Goal: Task Accomplishment & Management: Manage account settings

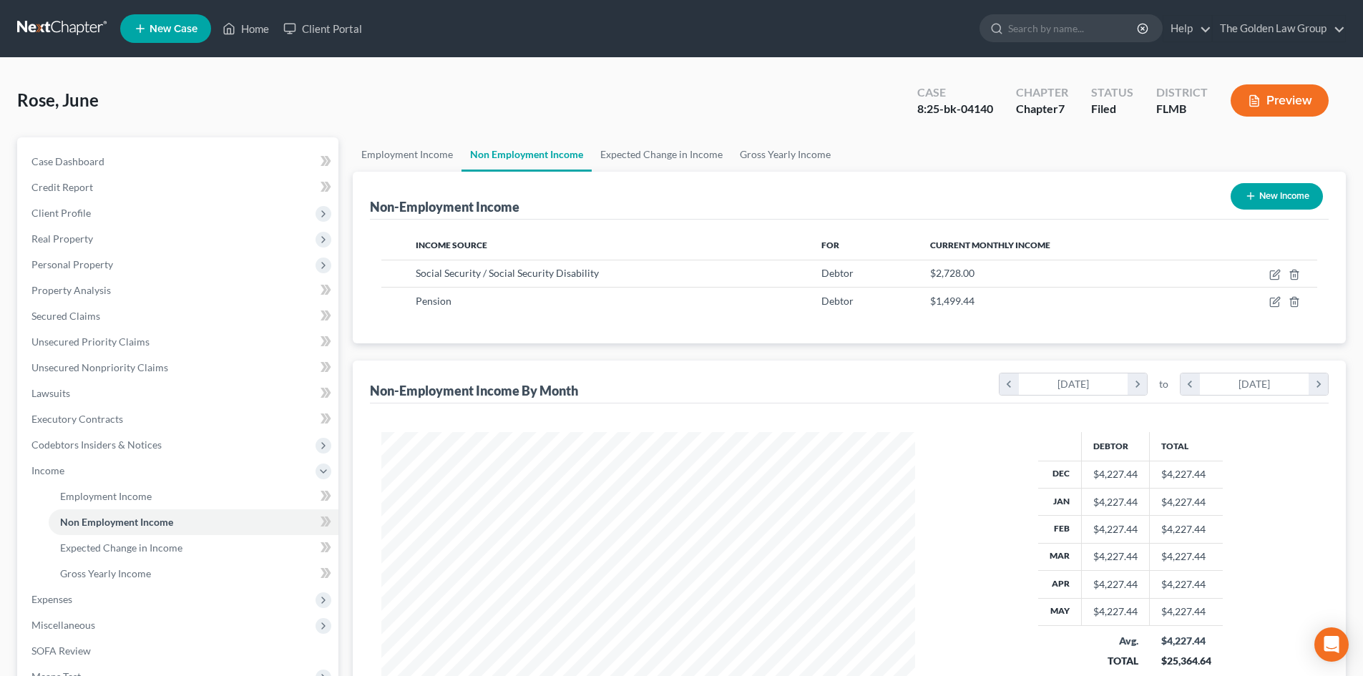
click at [47, 35] on link at bounding box center [63, 29] width 92 height 26
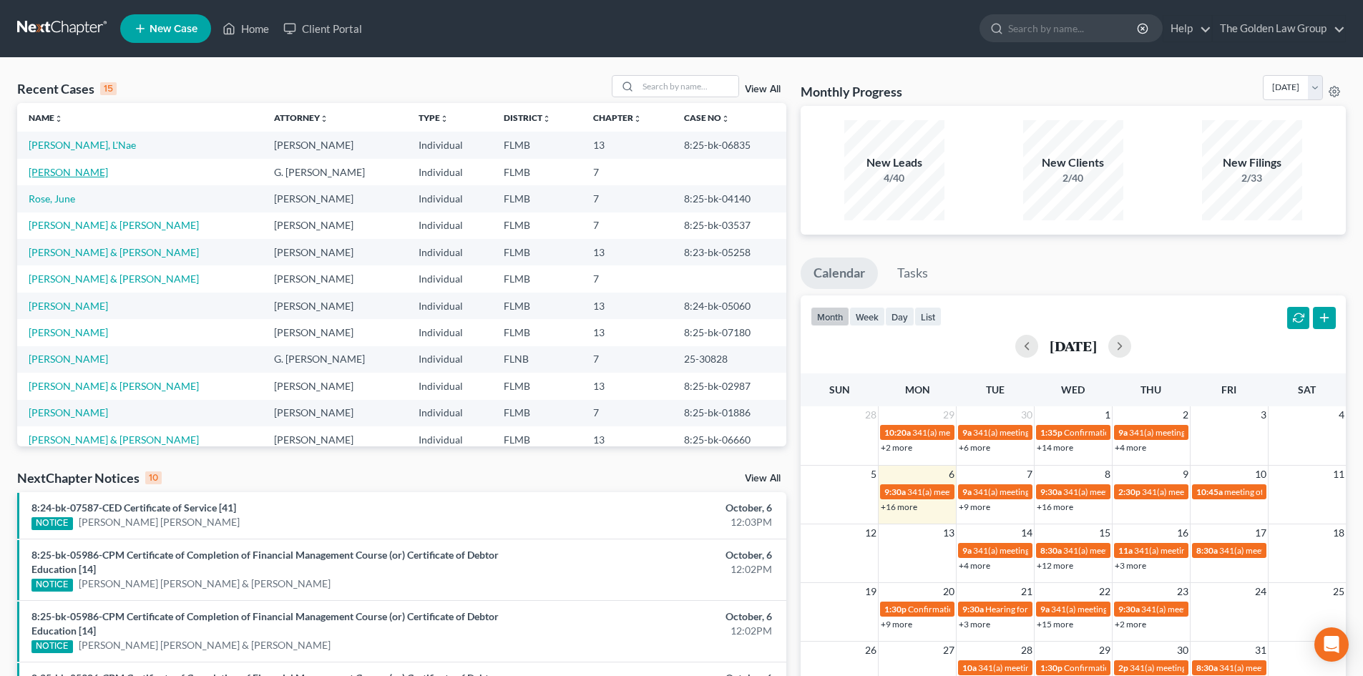
click at [61, 168] on link "[PERSON_NAME]" at bounding box center [68, 172] width 79 height 12
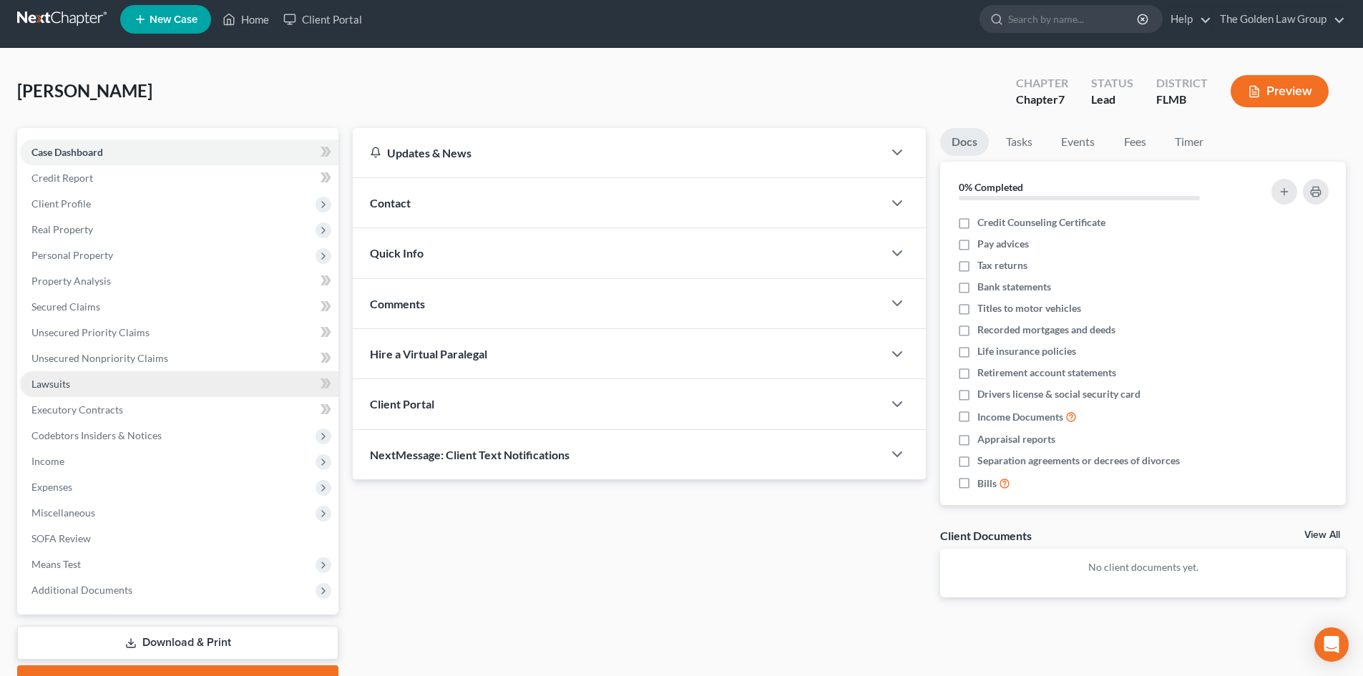
scroll to position [72, 0]
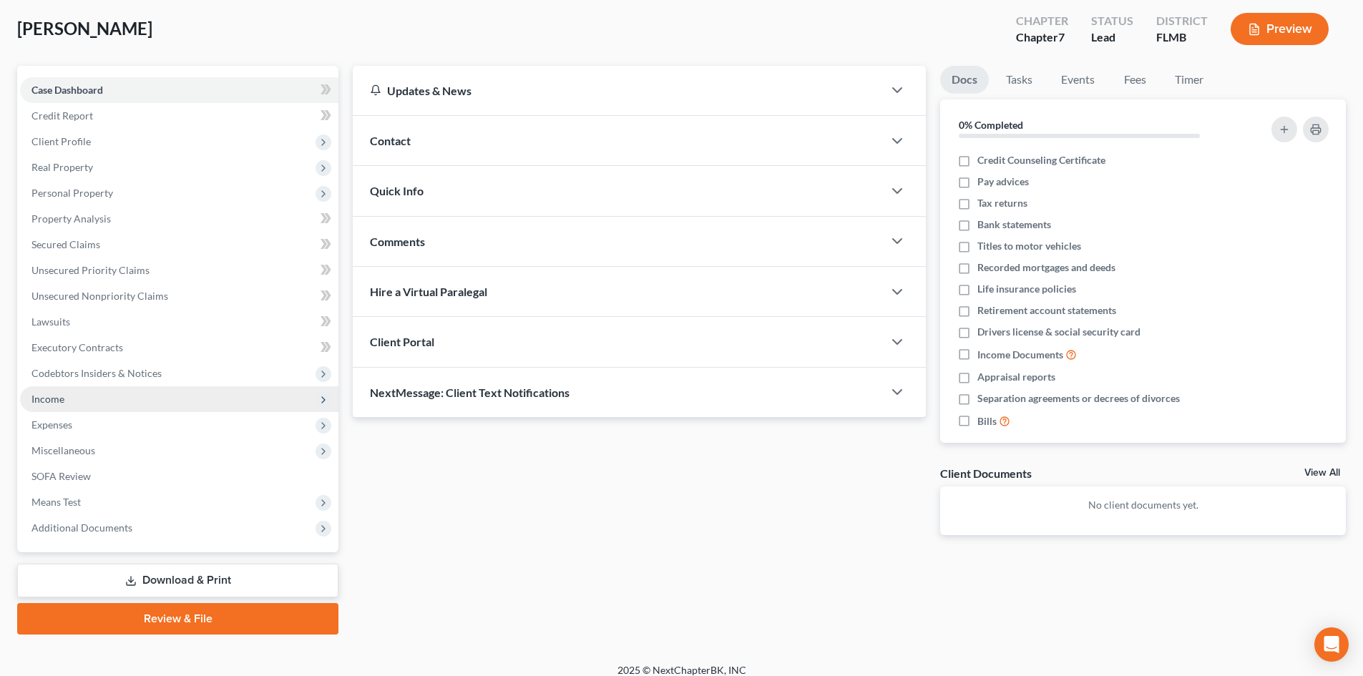
click at [76, 406] on span "Income" at bounding box center [179, 399] width 318 height 26
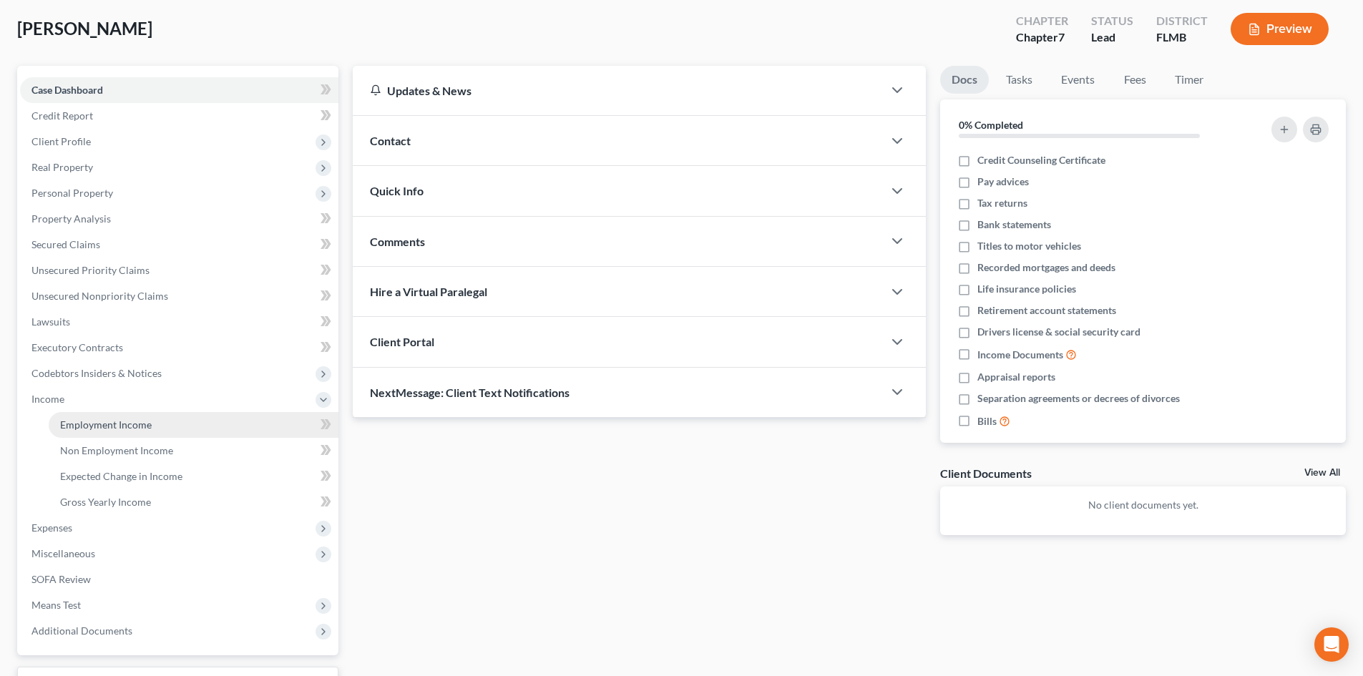
click at [99, 426] on span "Employment Income" at bounding box center [106, 425] width 92 height 12
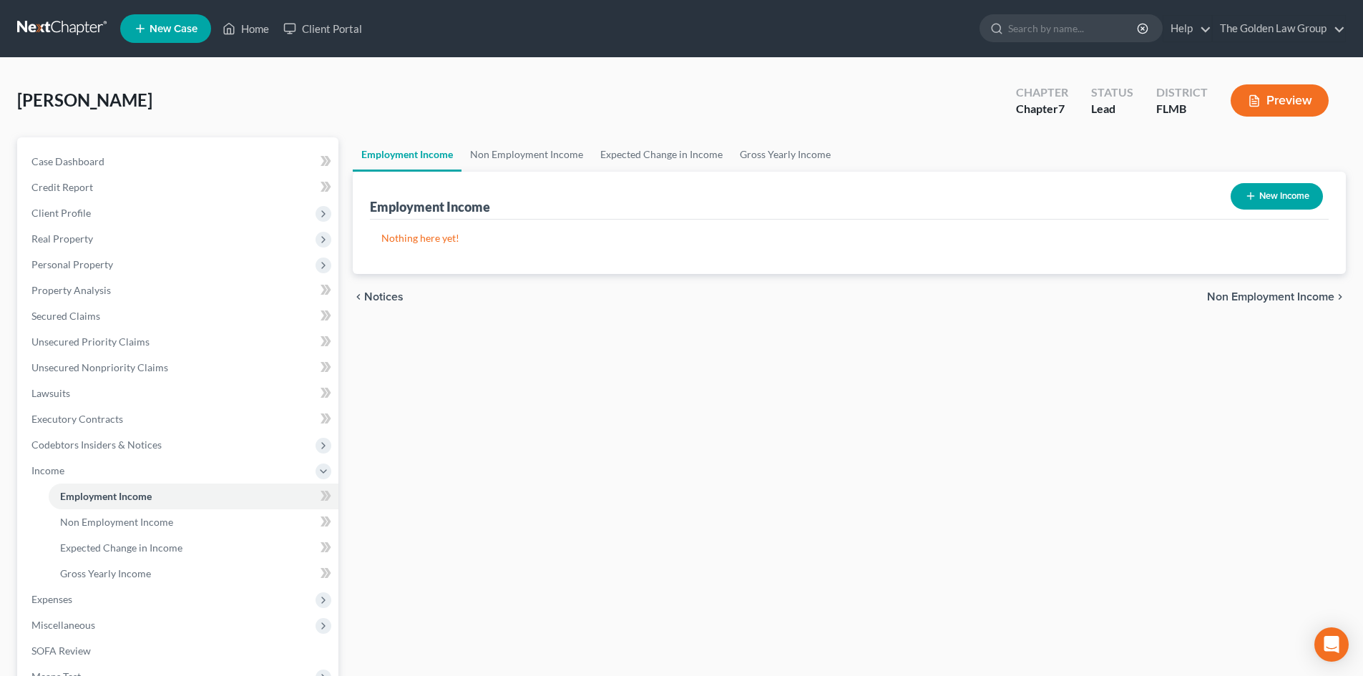
click at [1264, 112] on button "Preview" at bounding box center [1280, 100] width 98 height 32
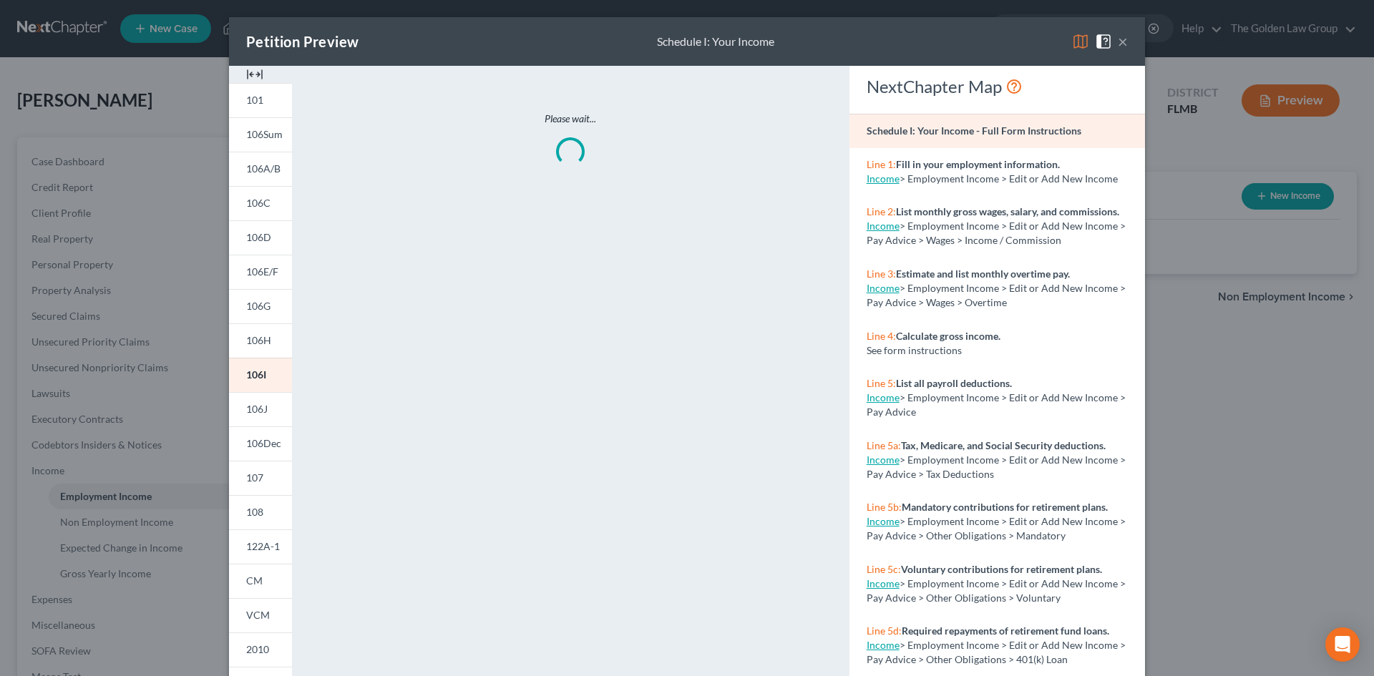
click at [1082, 47] on img at bounding box center [1080, 41] width 17 height 17
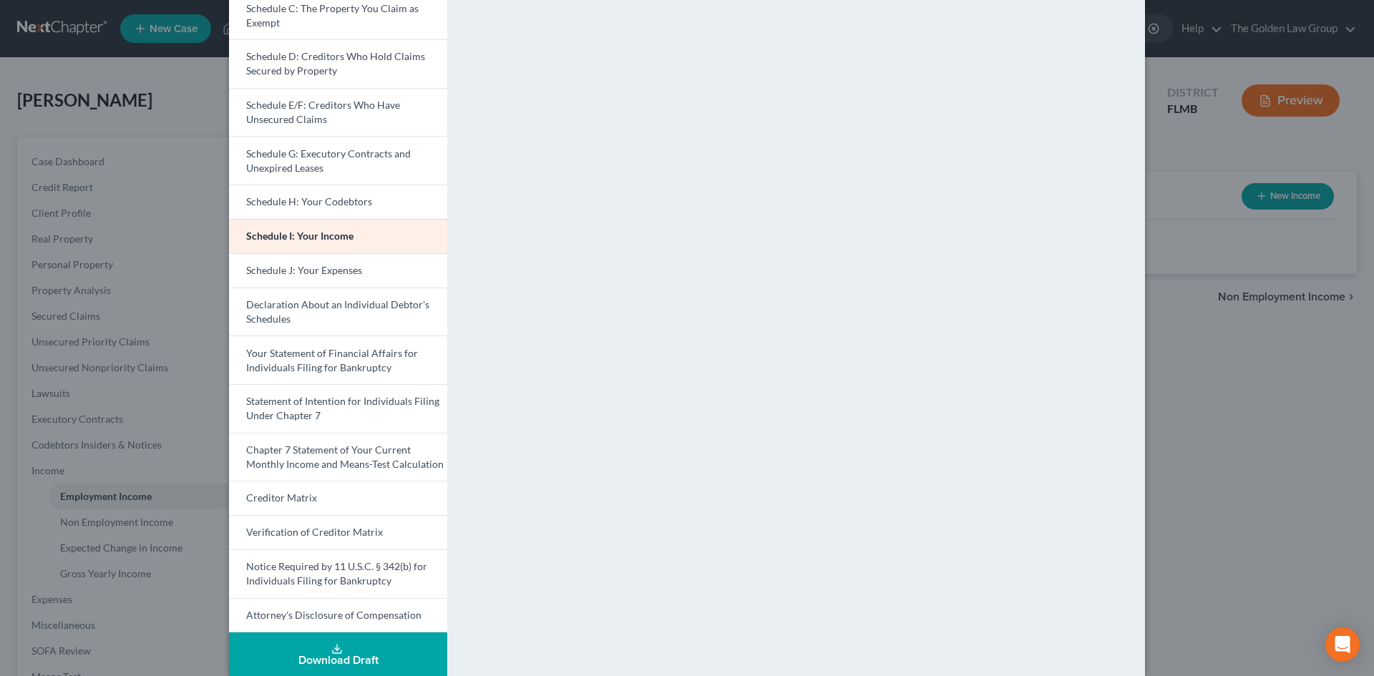
scroll to position [215, 0]
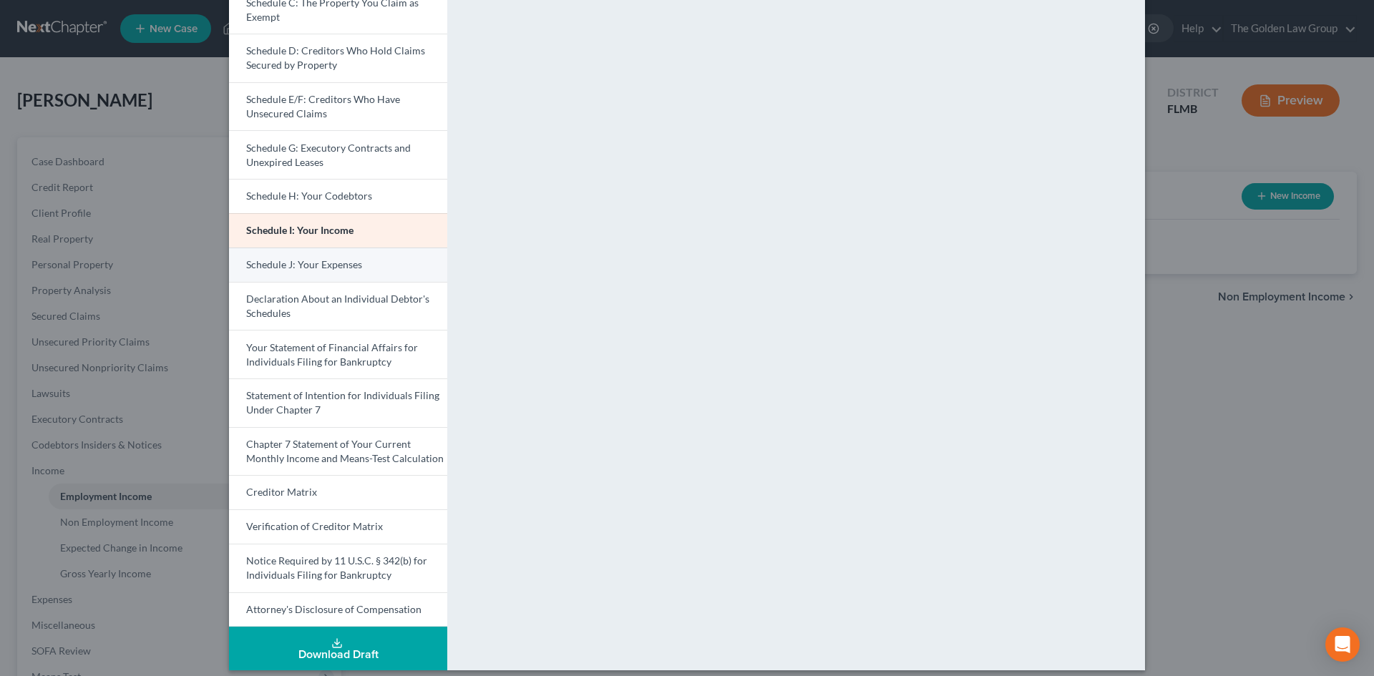
click at [339, 269] on span "Schedule J: Your Expenses" at bounding box center [304, 264] width 116 height 12
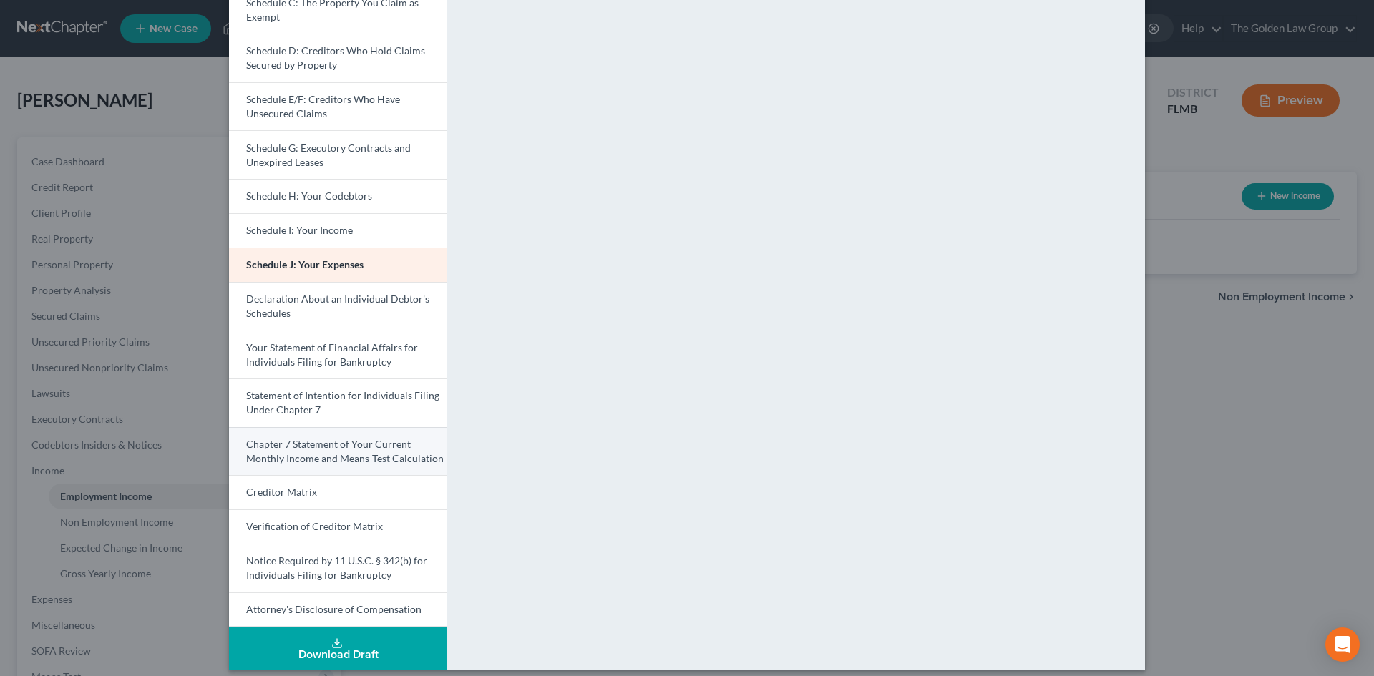
click at [356, 454] on span "Chapter 7 Statement of Your Current Monthly Income and Means-Test Calculation" at bounding box center [344, 451] width 197 height 26
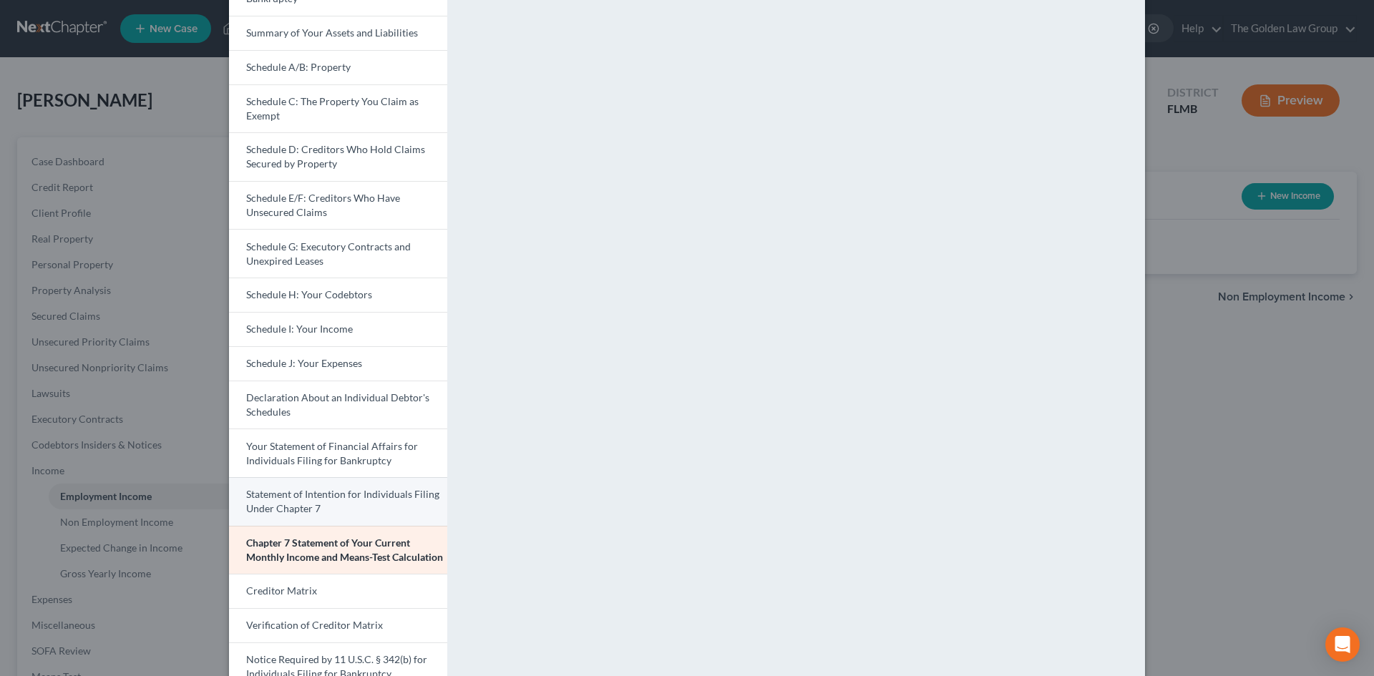
scroll to position [0, 0]
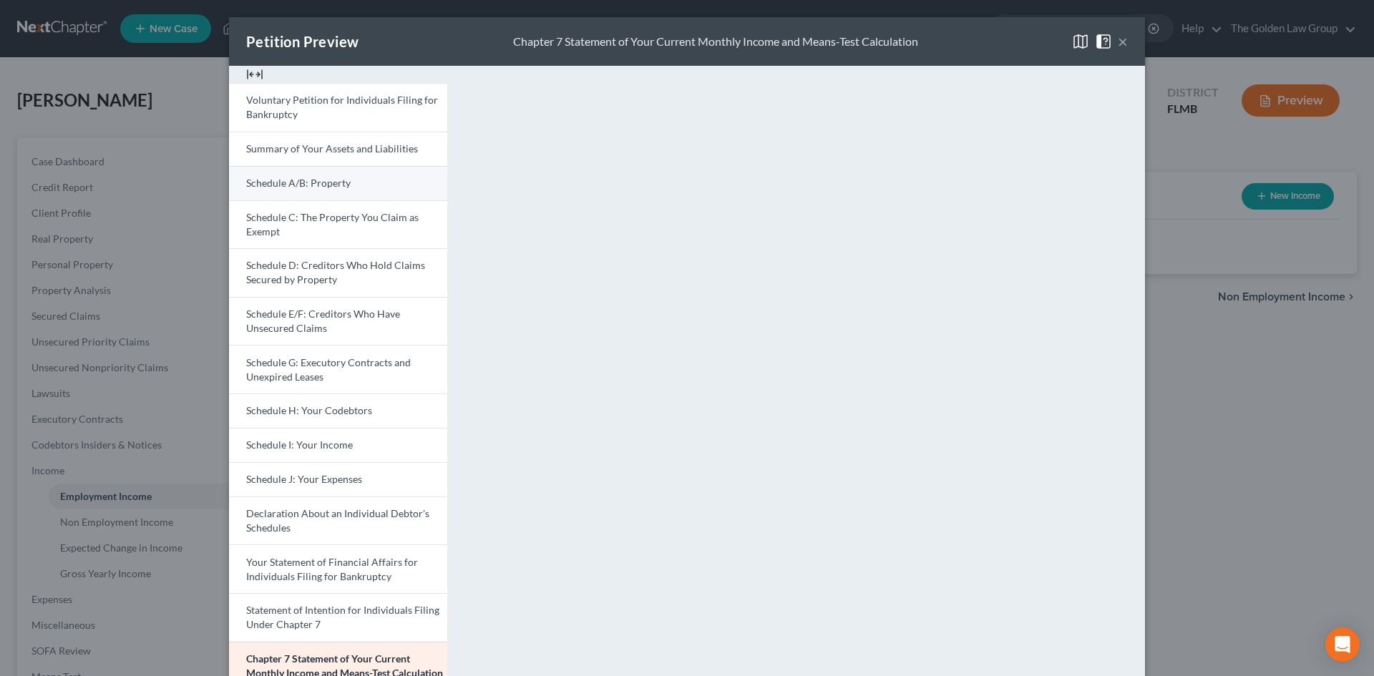
click at [327, 181] on span "Schedule A/B: Property" at bounding box center [298, 183] width 104 height 12
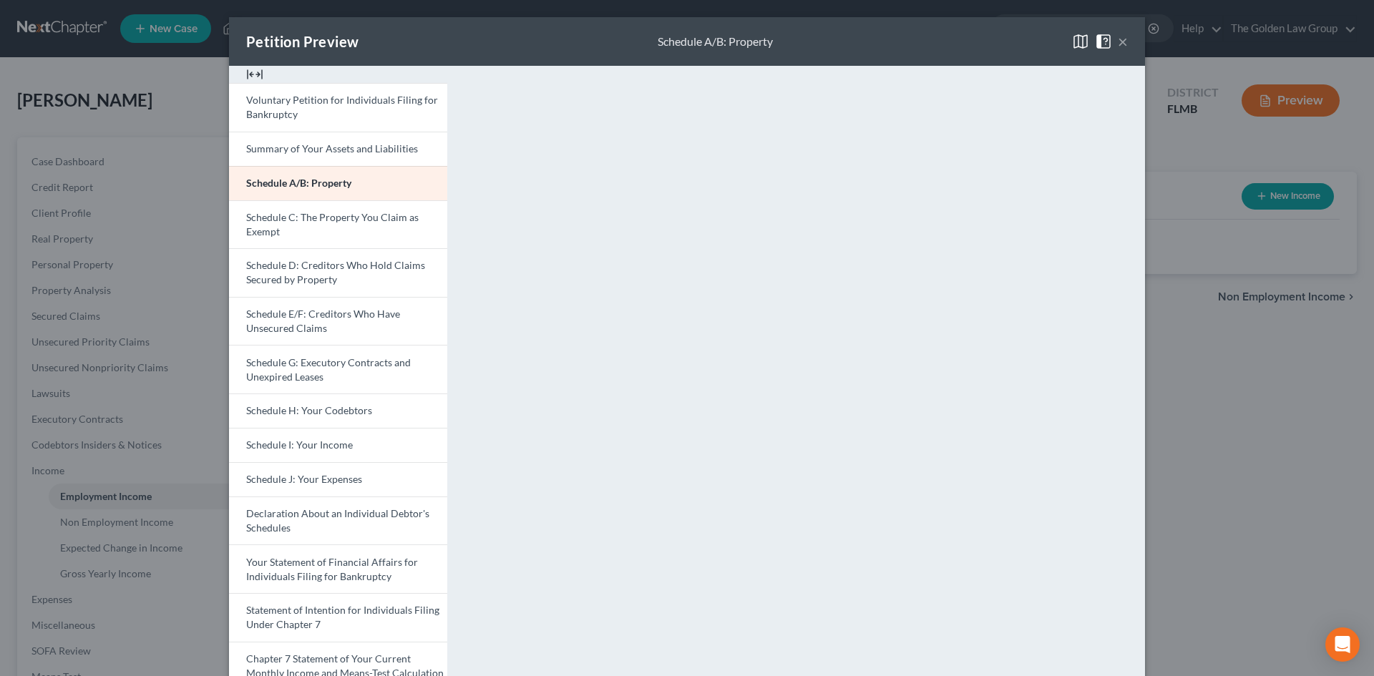
click at [1118, 44] on button "×" at bounding box center [1123, 41] width 10 height 17
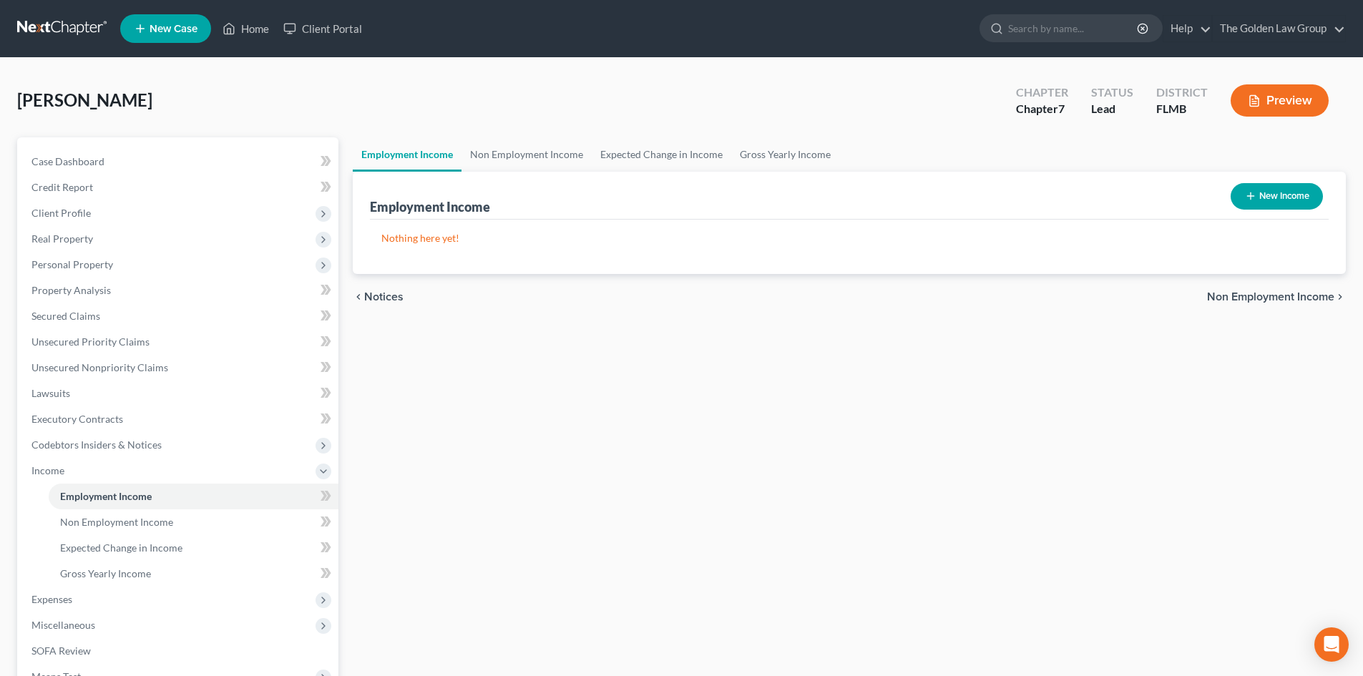
click at [77, 29] on link at bounding box center [63, 29] width 92 height 26
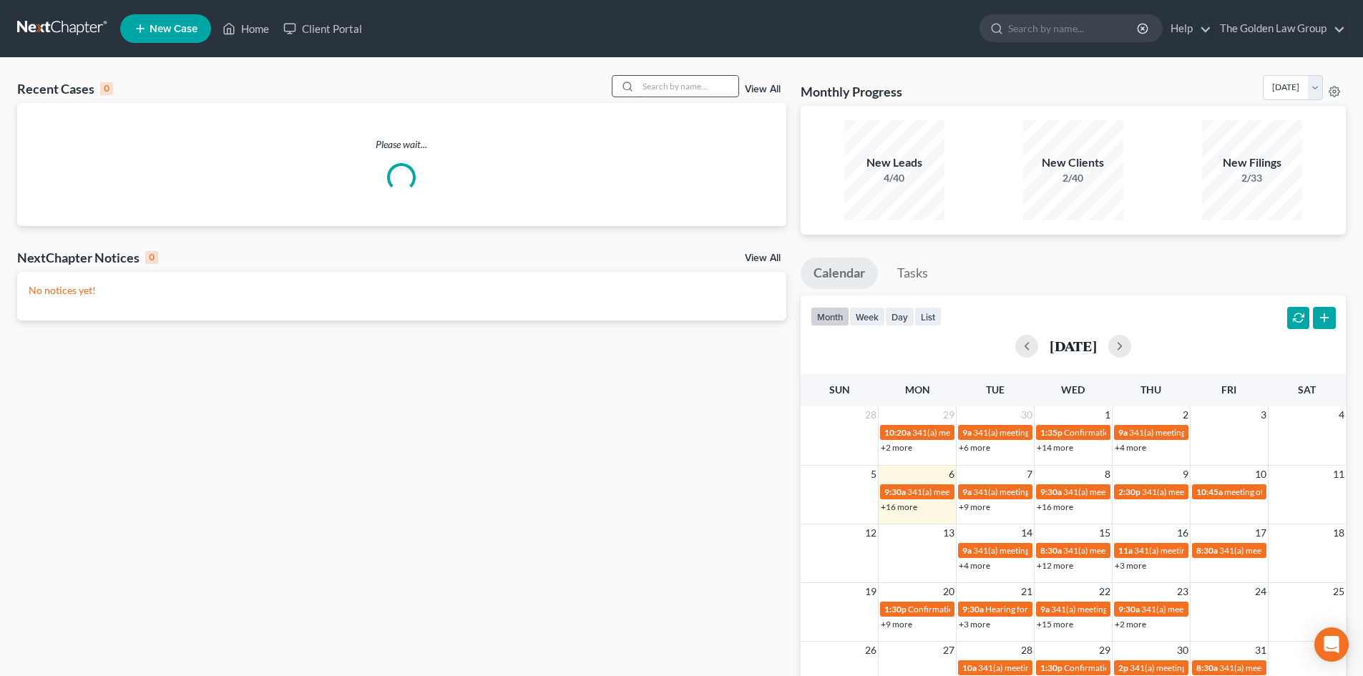
click at [680, 84] on input "search" at bounding box center [688, 86] width 100 height 21
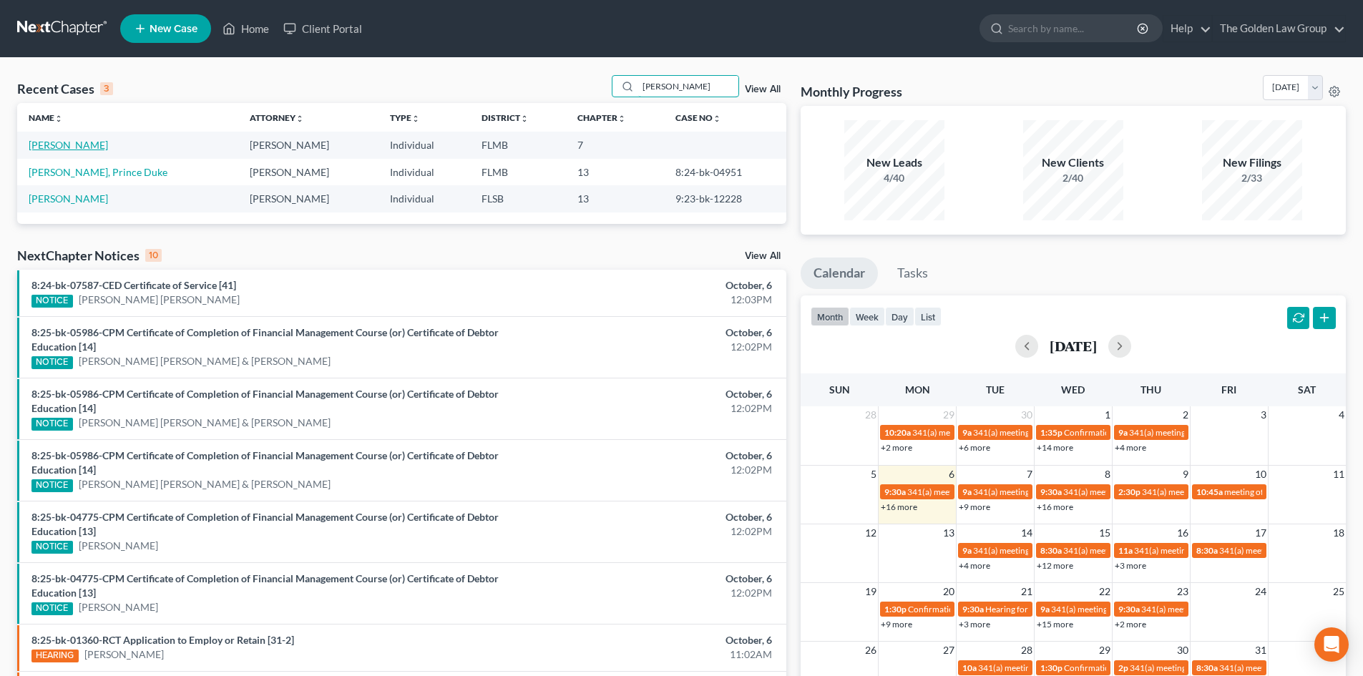
type input "[PERSON_NAME]"
click at [66, 146] on link "[PERSON_NAME]" at bounding box center [68, 145] width 79 height 12
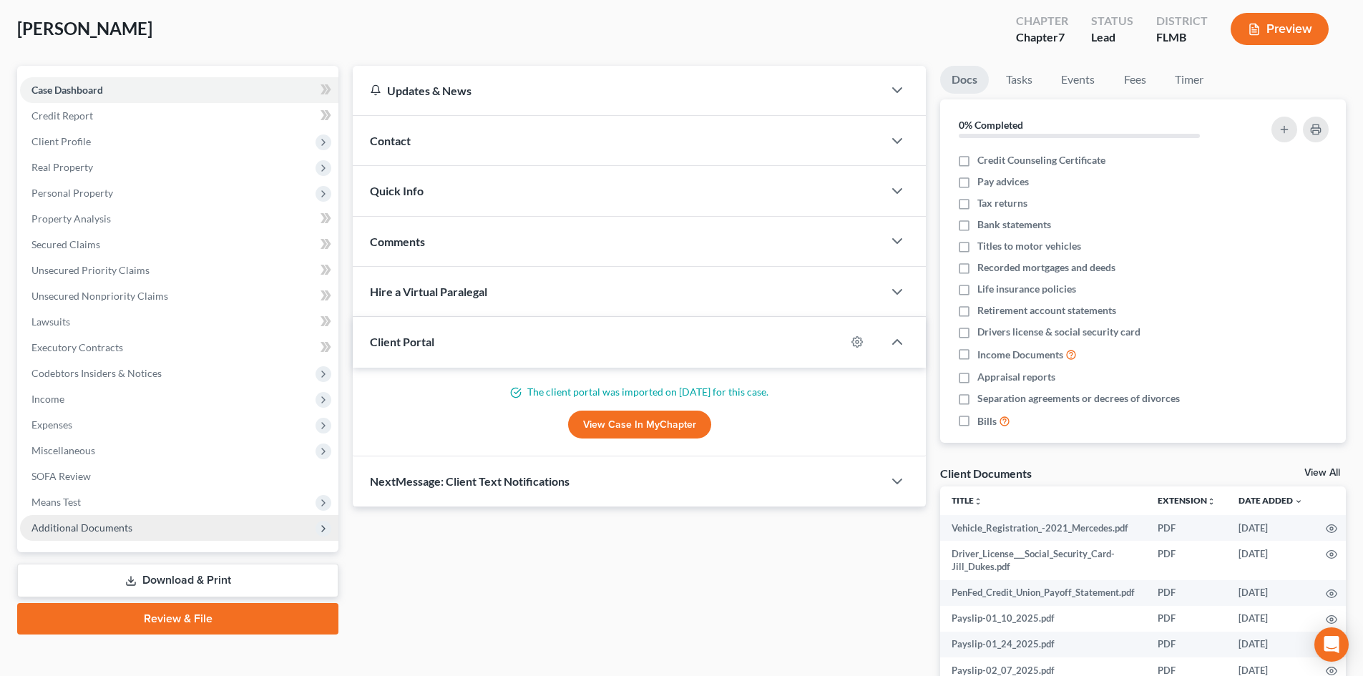
click at [117, 527] on span "Additional Documents" at bounding box center [81, 528] width 101 height 12
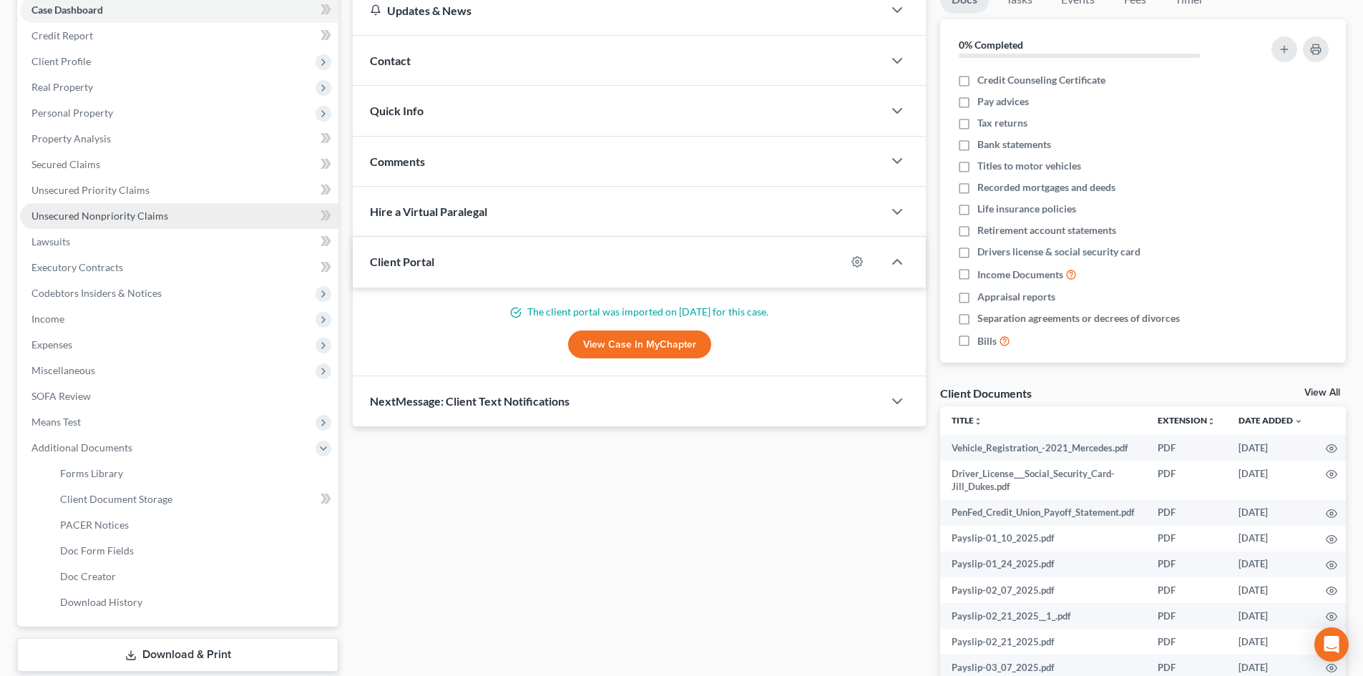
scroll to position [102, 0]
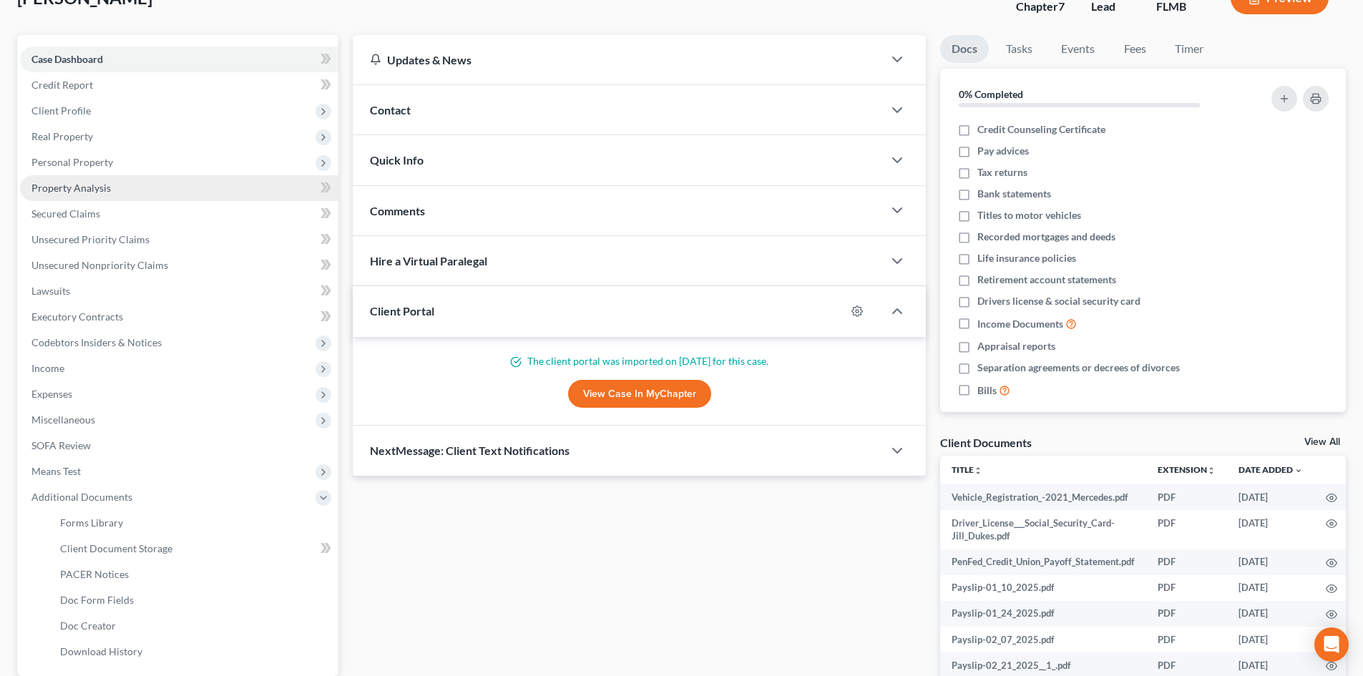
click at [84, 185] on span "Property Analysis" at bounding box center [70, 188] width 79 height 12
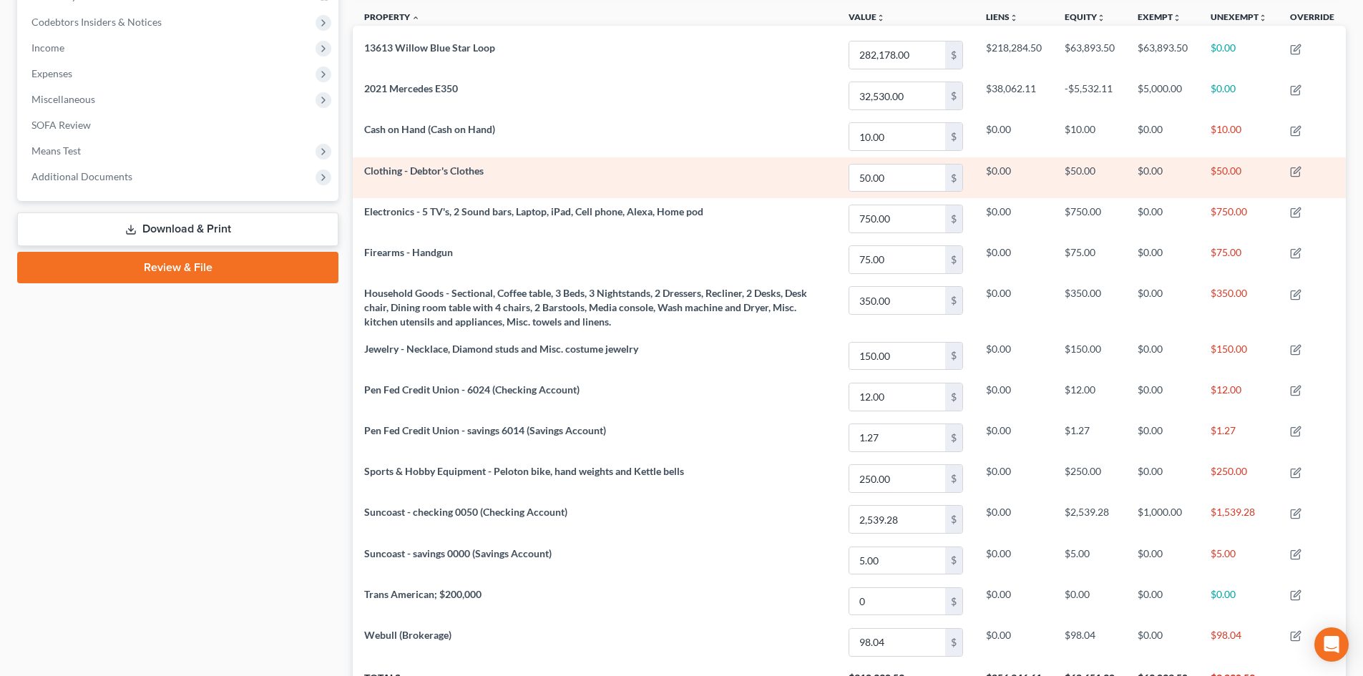
scroll to position [286, 0]
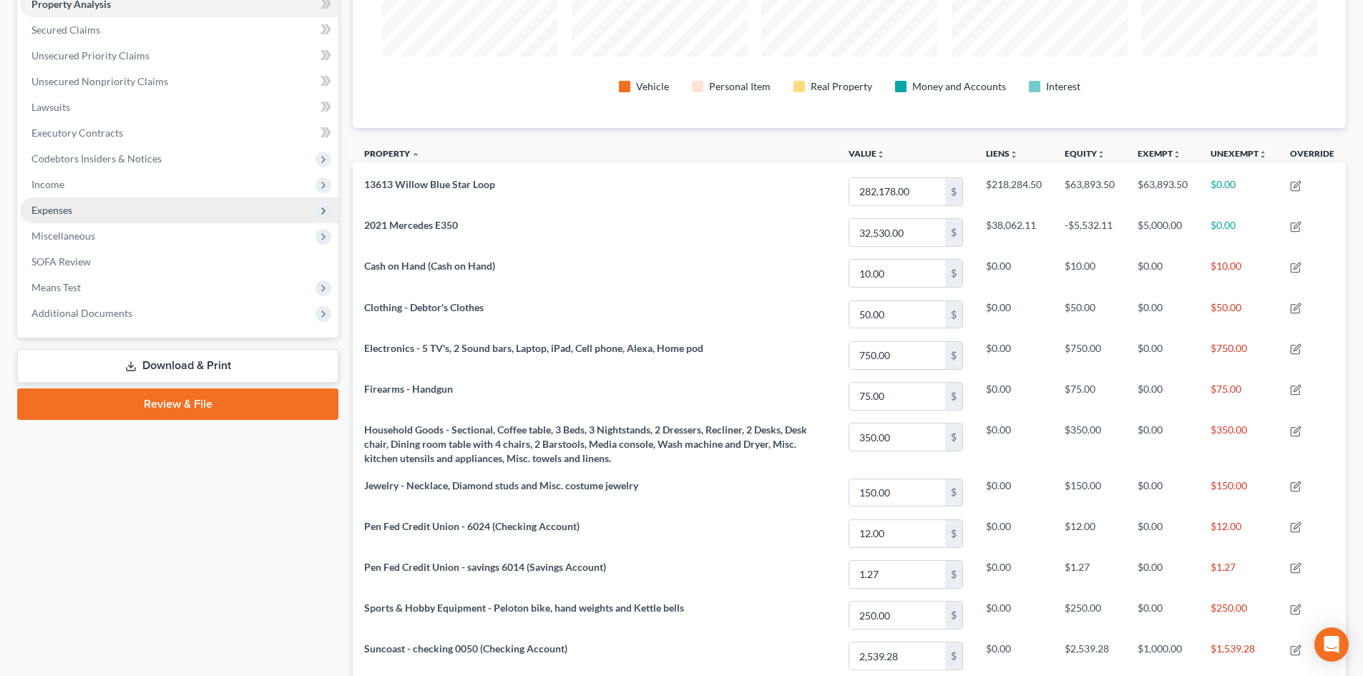
click at [71, 213] on span "Expenses" at bounding box center [51, 210] width 41 height 12
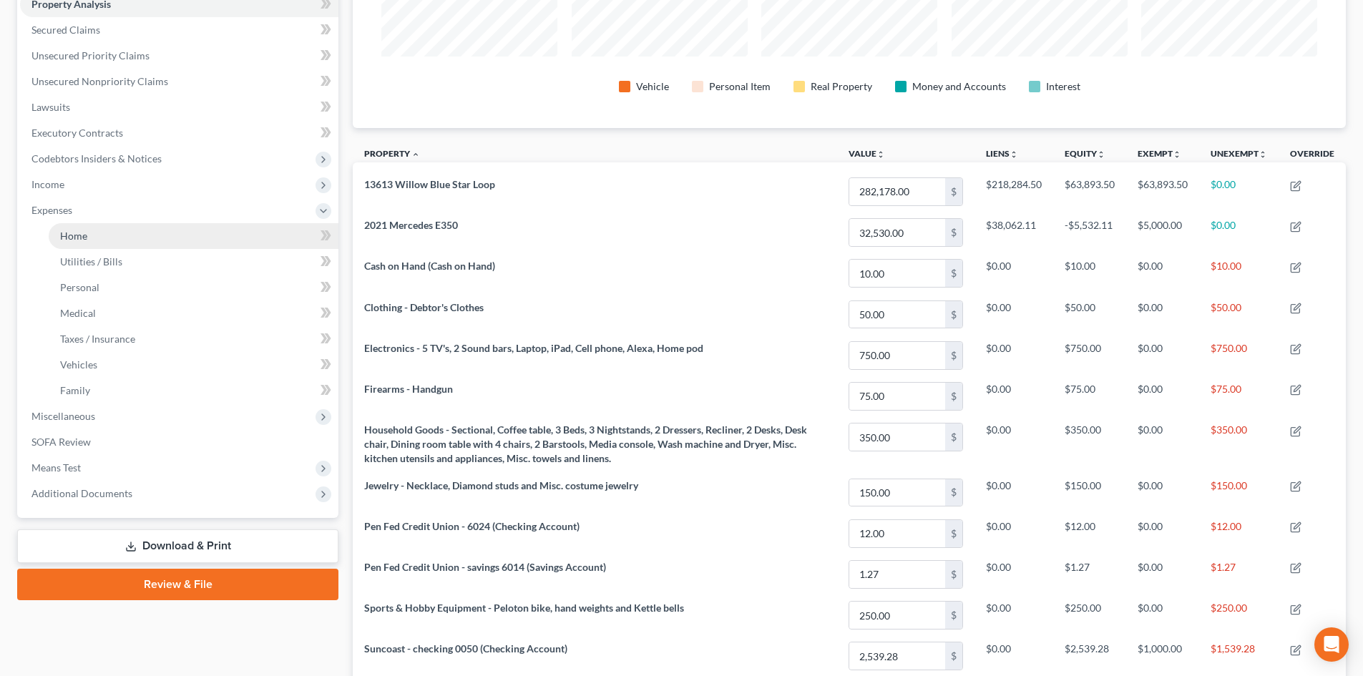
click at [89, 234] on link "Home" at bounding box center [194, 236] width 290 height 26
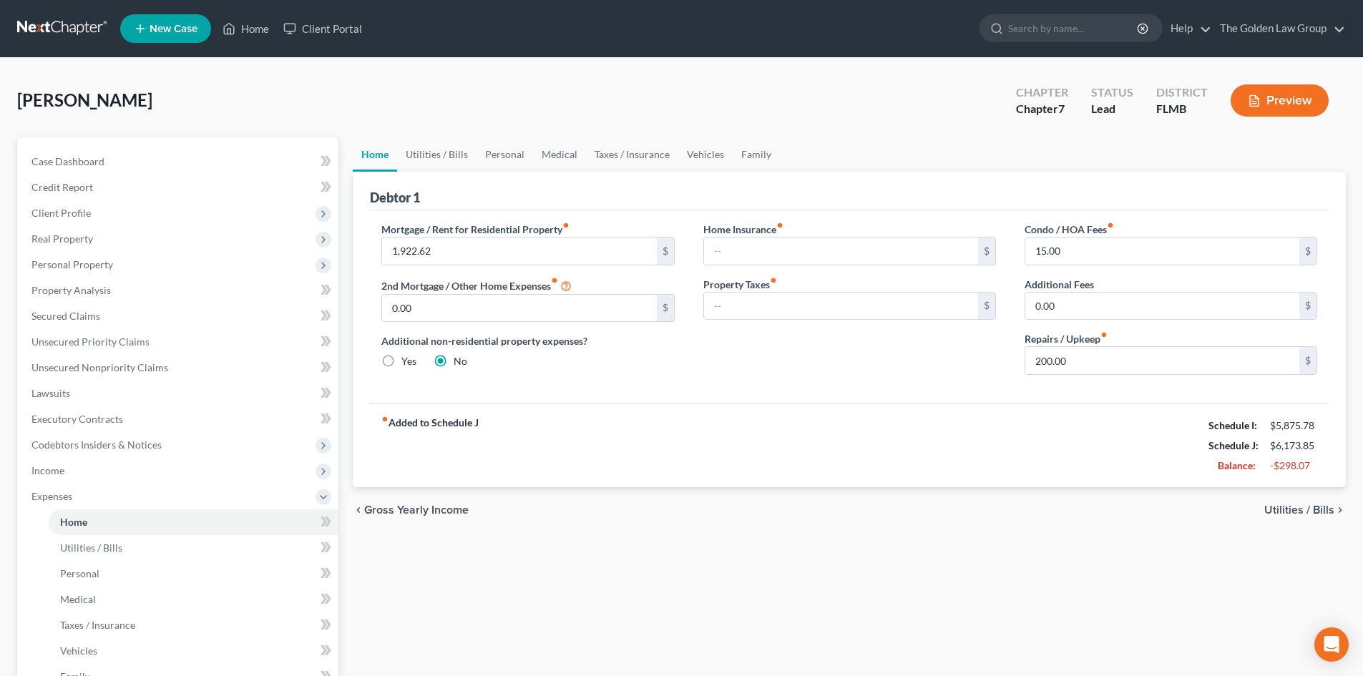
click at [1257, 97] on icon "button" at bounding box center [1254, 101] width 9 height 11
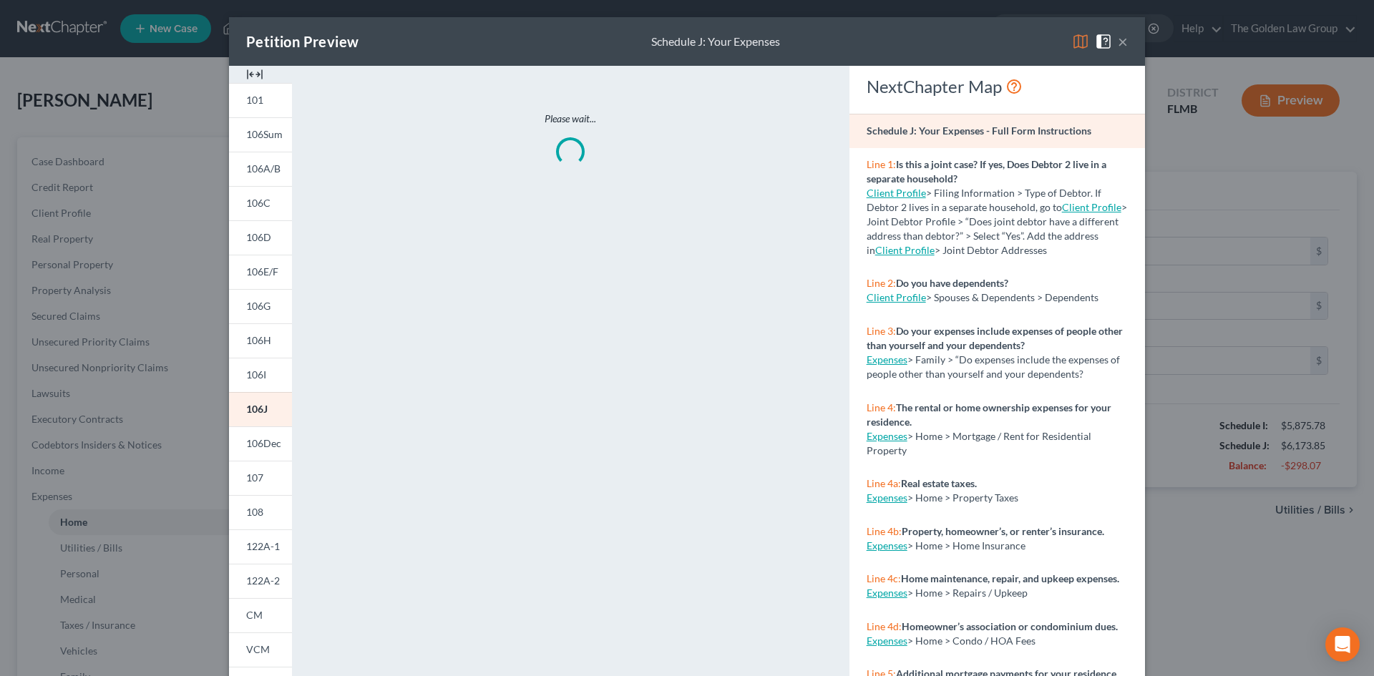
click at [1075, 33] on img at bounding box center [1080, 41] width 17 height 17
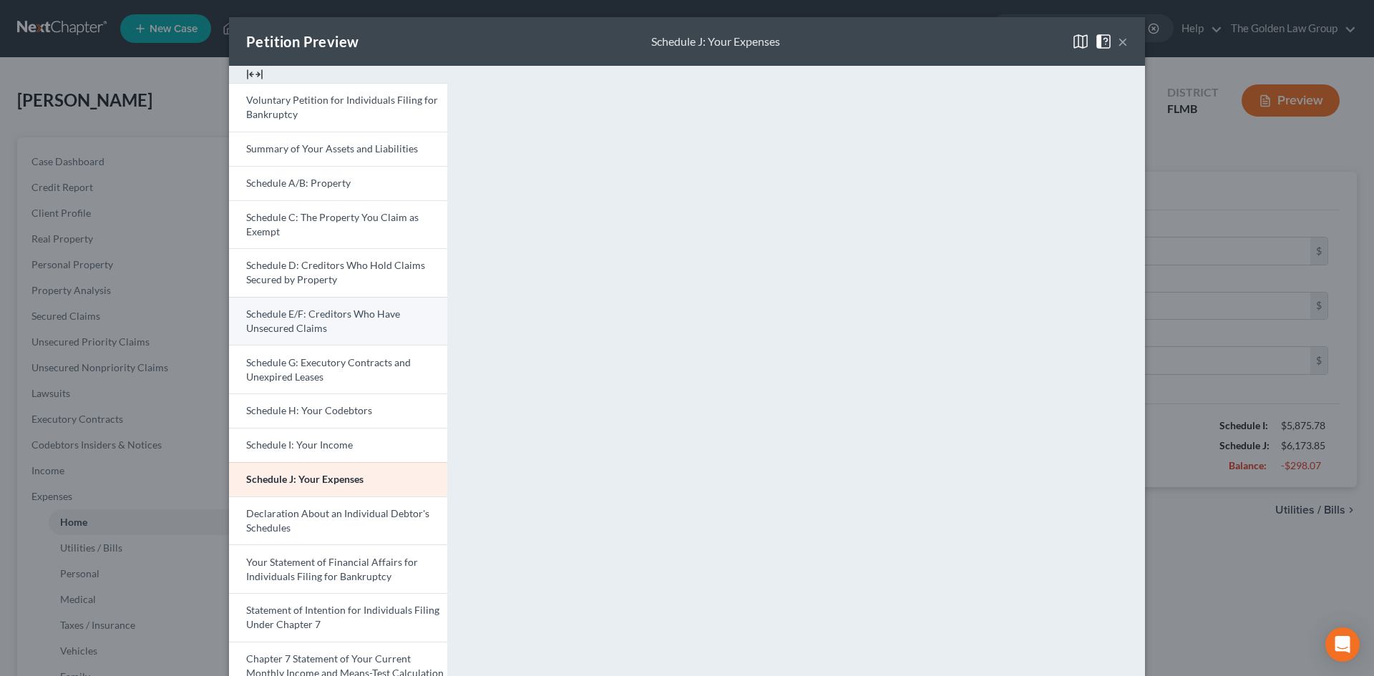
click at [319, 315] on span "Schedule E/F: Creditors Who Have Unsecured Claims" at bounding box center [323, 321] width 154 height 26
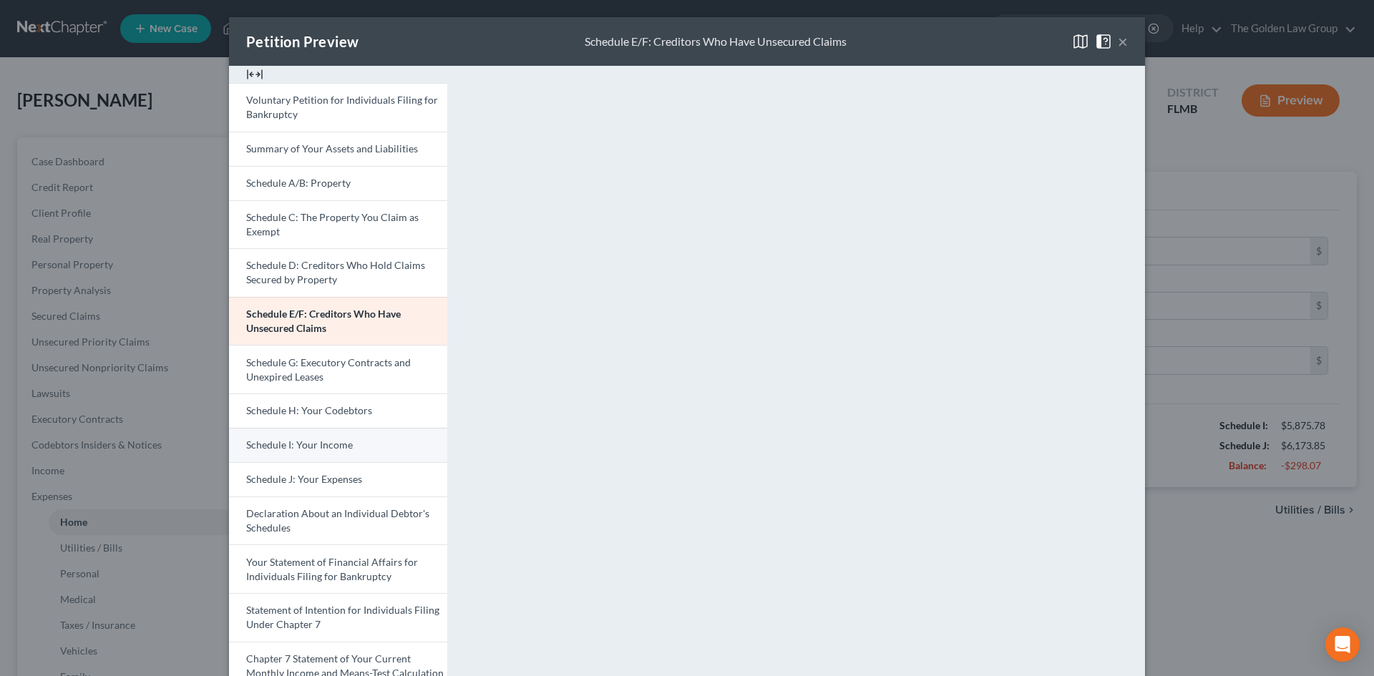
click at [350, 448] on link "Schedule I: Your Income" at bounding box center [338, 445] width 218 height 34
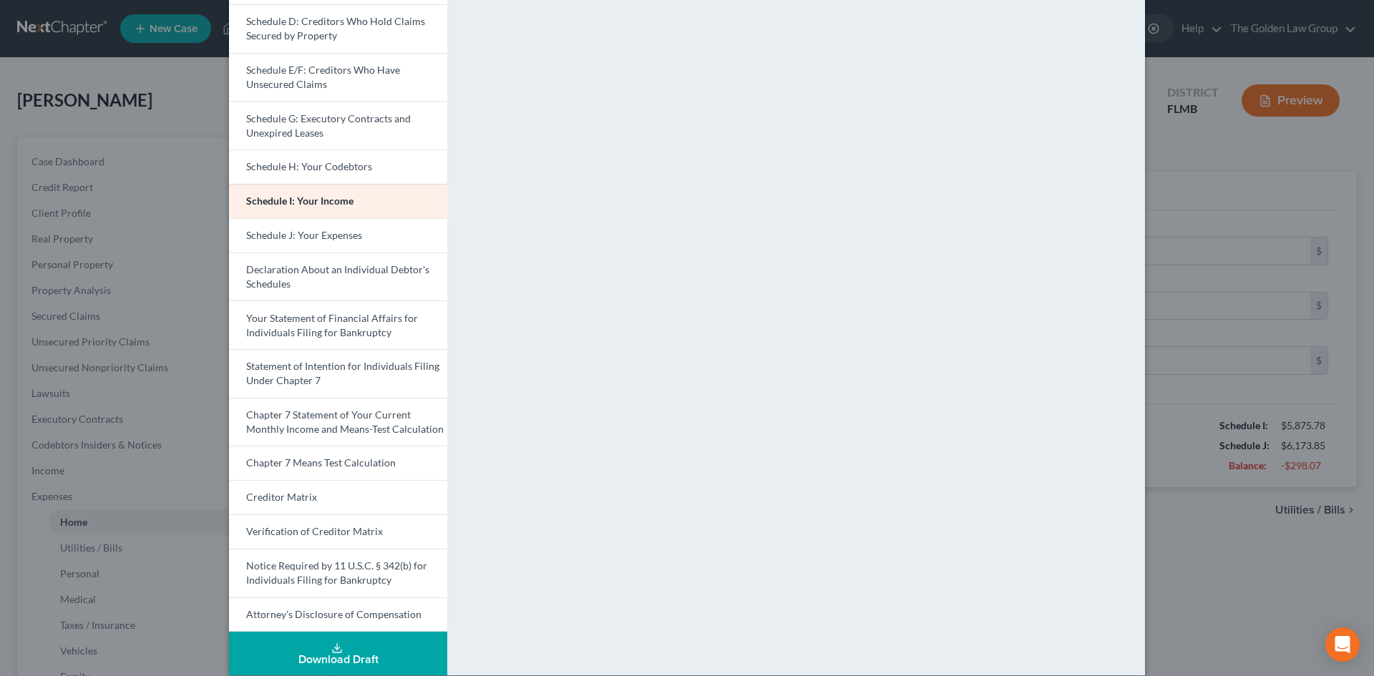
scroll to position [260, 0]
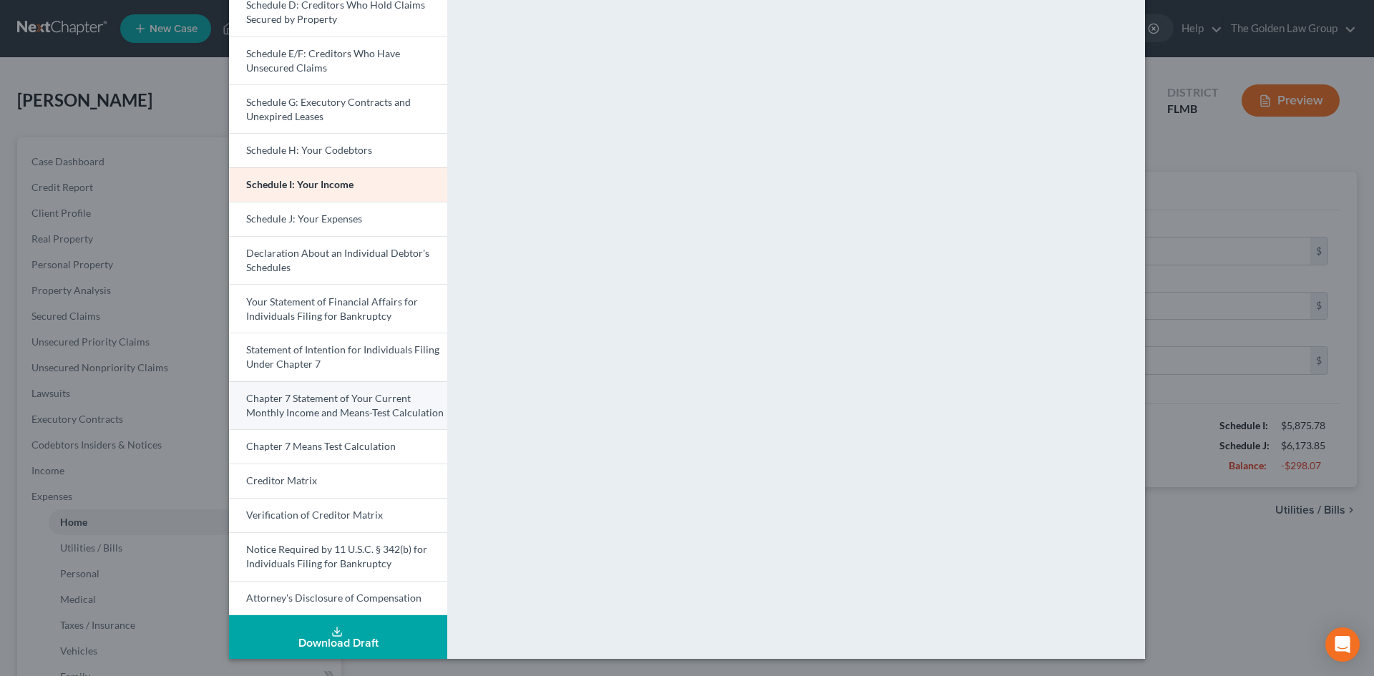
click at [378, 415] on span "Chapter 7 Statement of Your Current Monthly Income and Means-Test Calculation" at bounding box center [344, 405] width 197 height 26
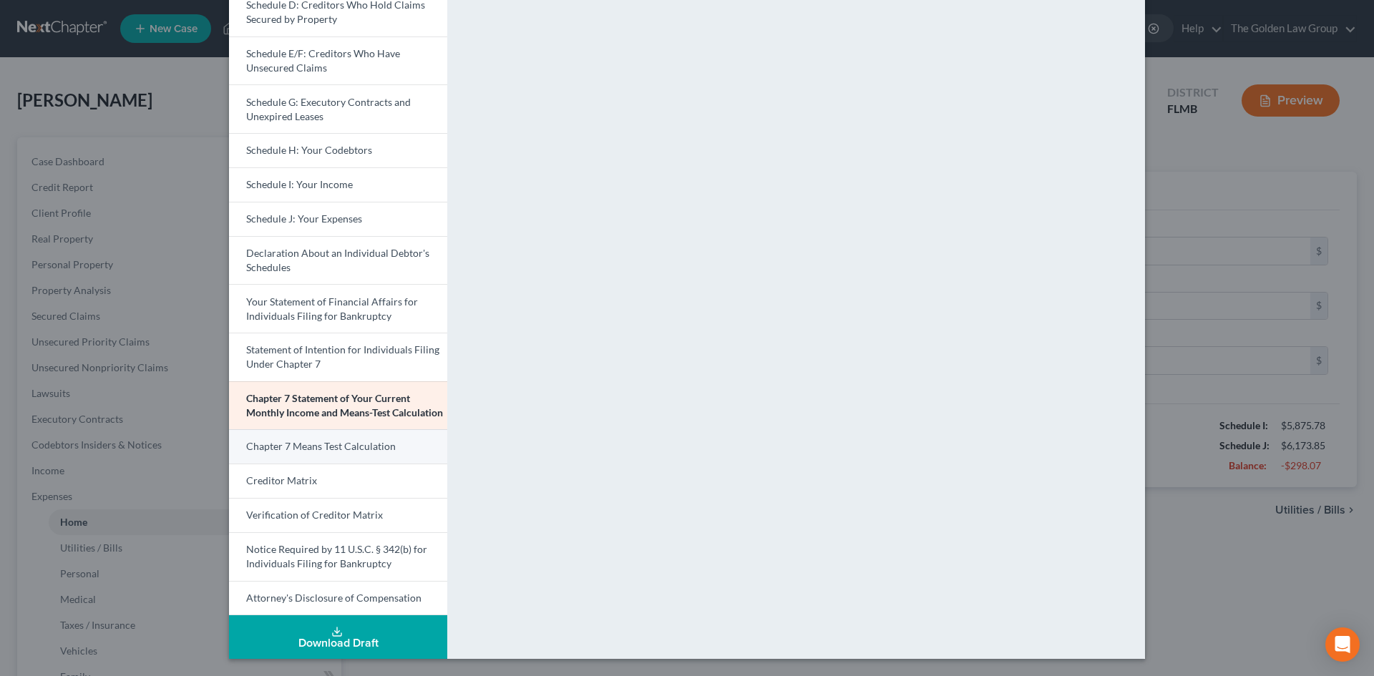
click at [367, 442] on span "Chapter 7 Means Test Calculation" at bounding box center [321, 446] width 150 height 12
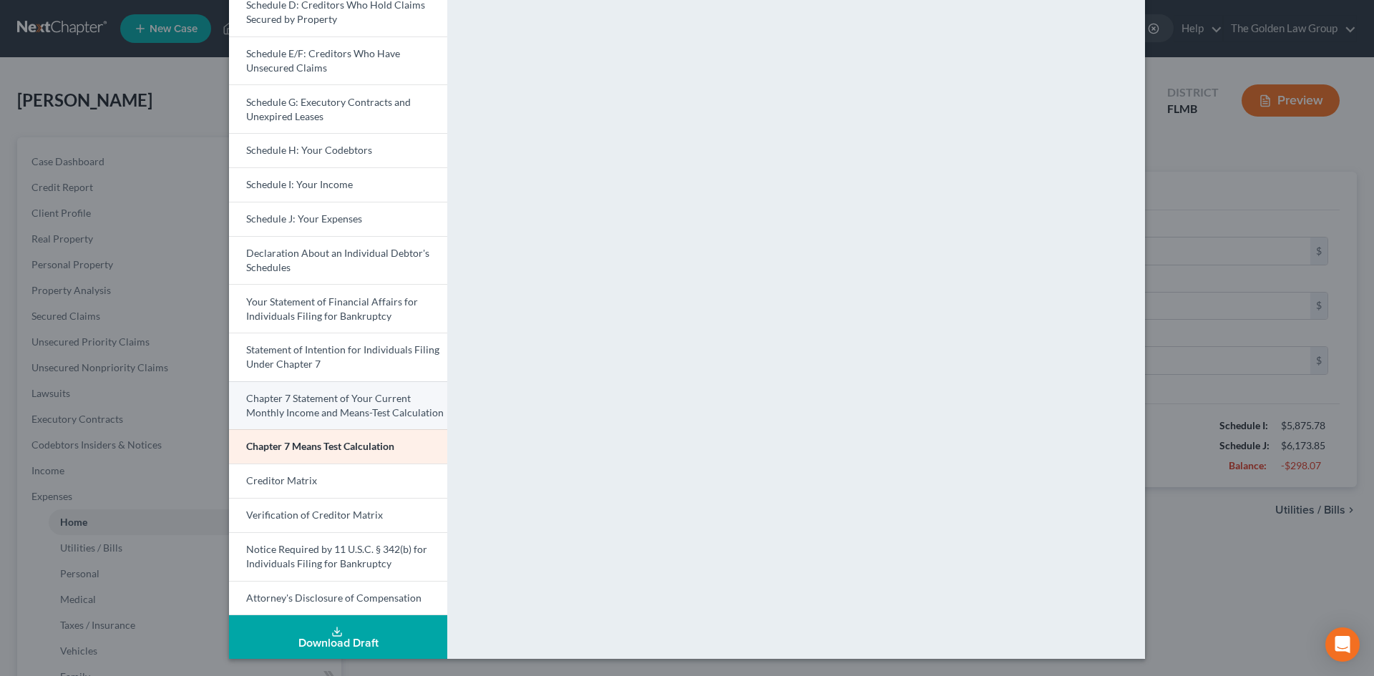
click at [349, 396] on span "Chapter 7 Statement of Your Current Monthly Income and Means-Test Calculation" at bounding box center [344, 405] width 197 height 26
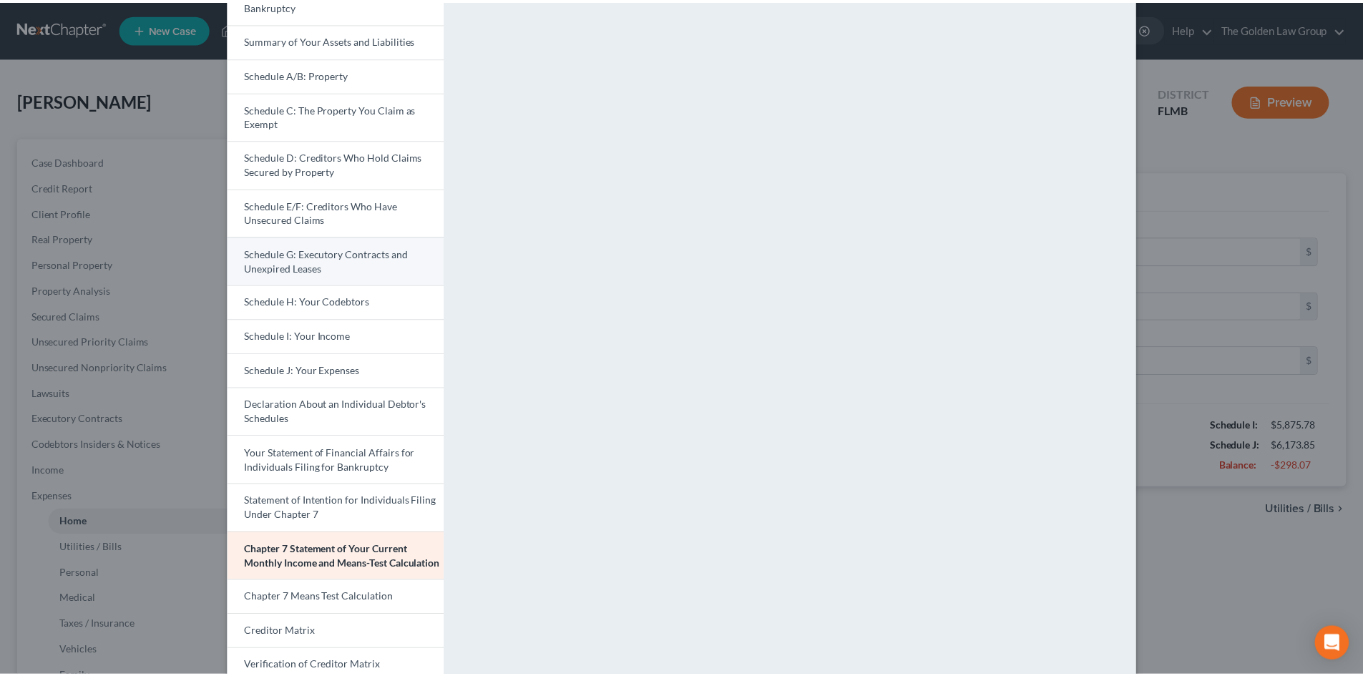
scroll to position [0, 0]
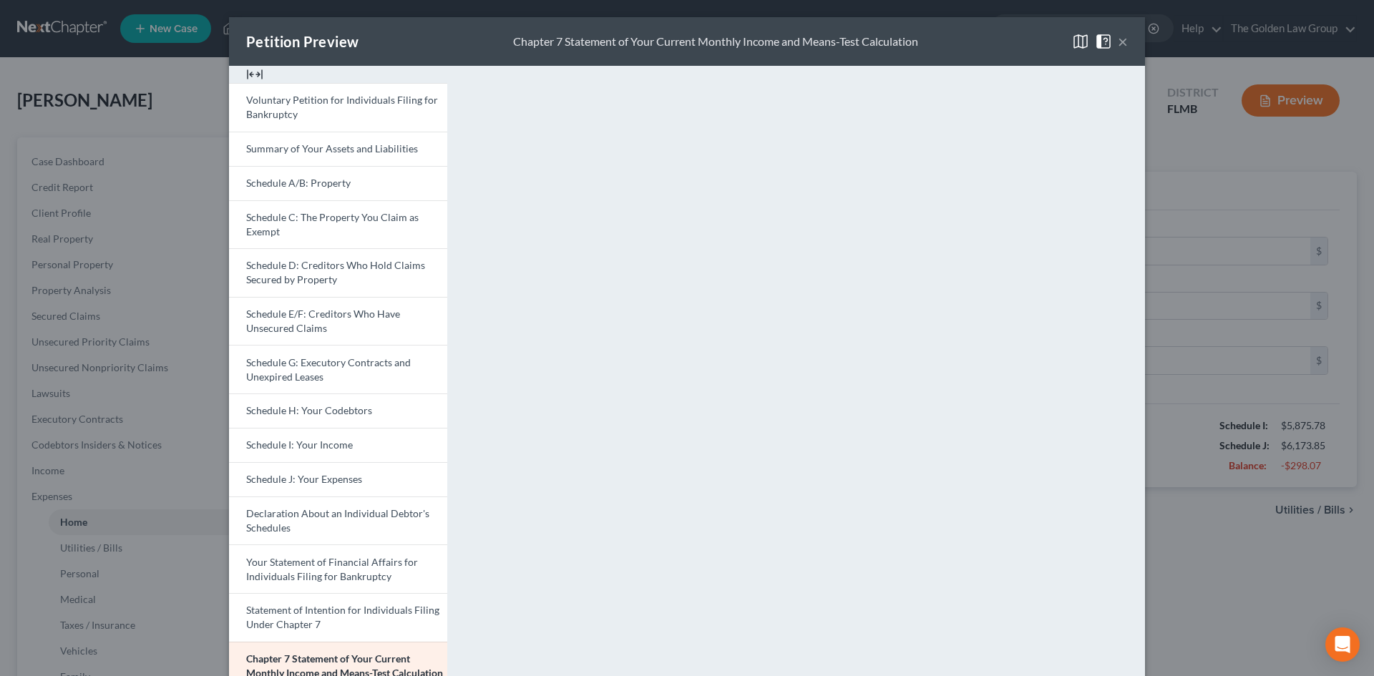
click at [1118, 39] on button "×" at bounding box center [1123, 41] width 10 height 17
